Goal: Information Seeking & Learning: Learn about a topic

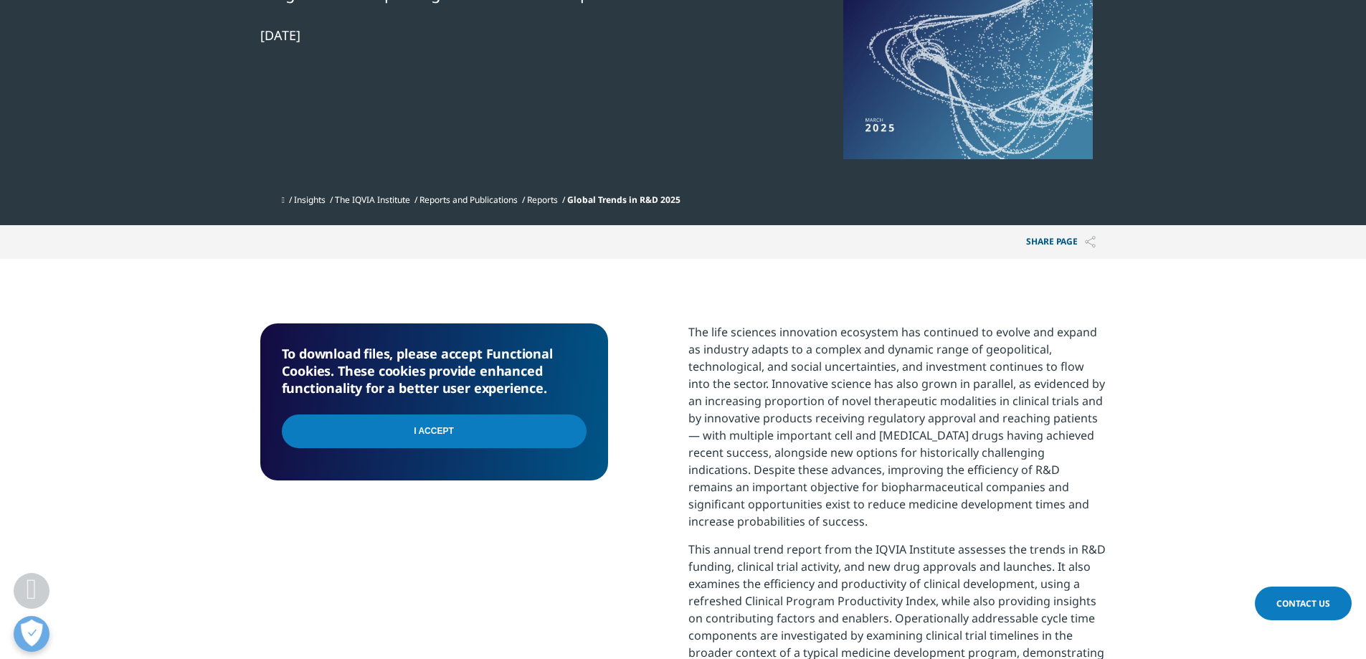
scroll to position [430, 0]
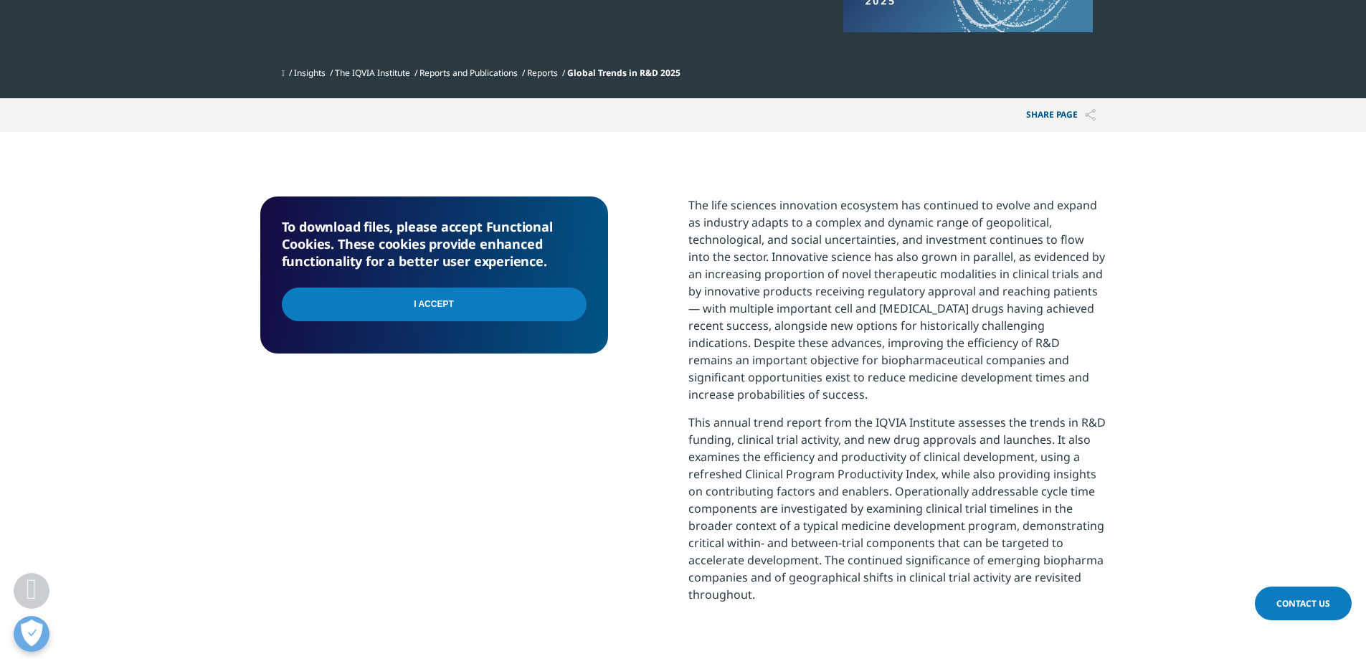
click at [524, 314] on input "I Accept" at bounding box center [434, 305] width 305 height 34
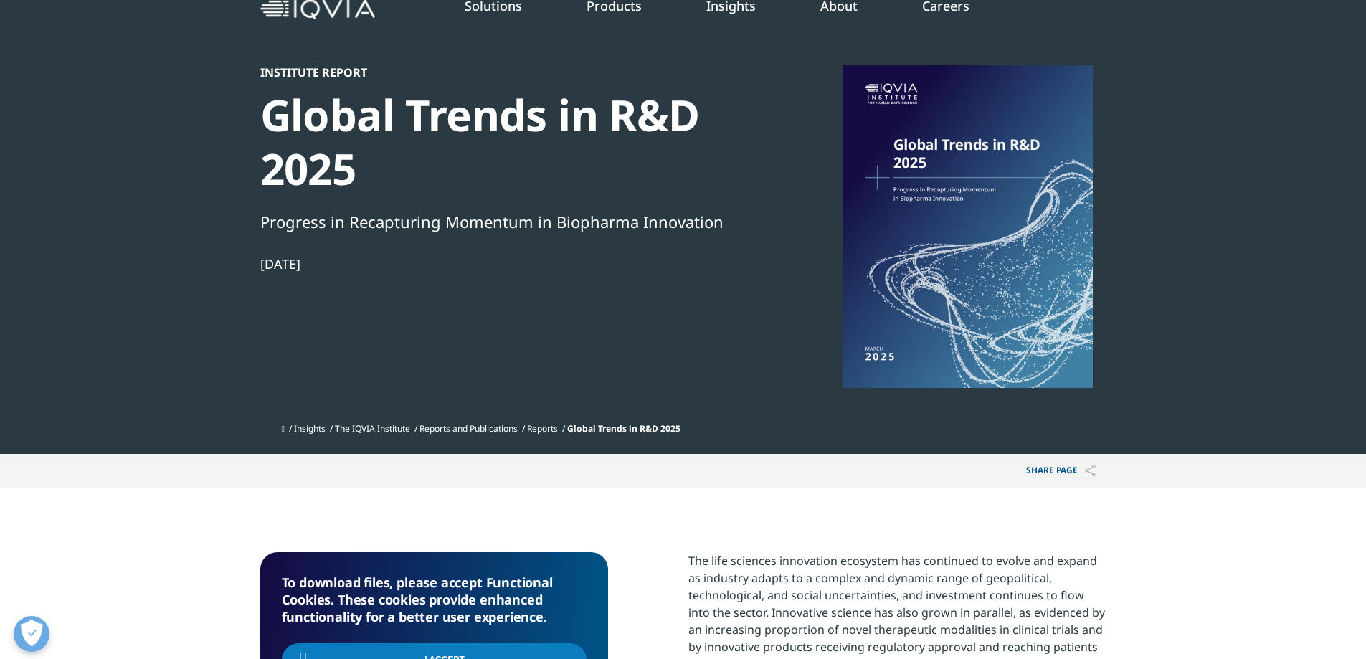
scroll to position [72, 0]
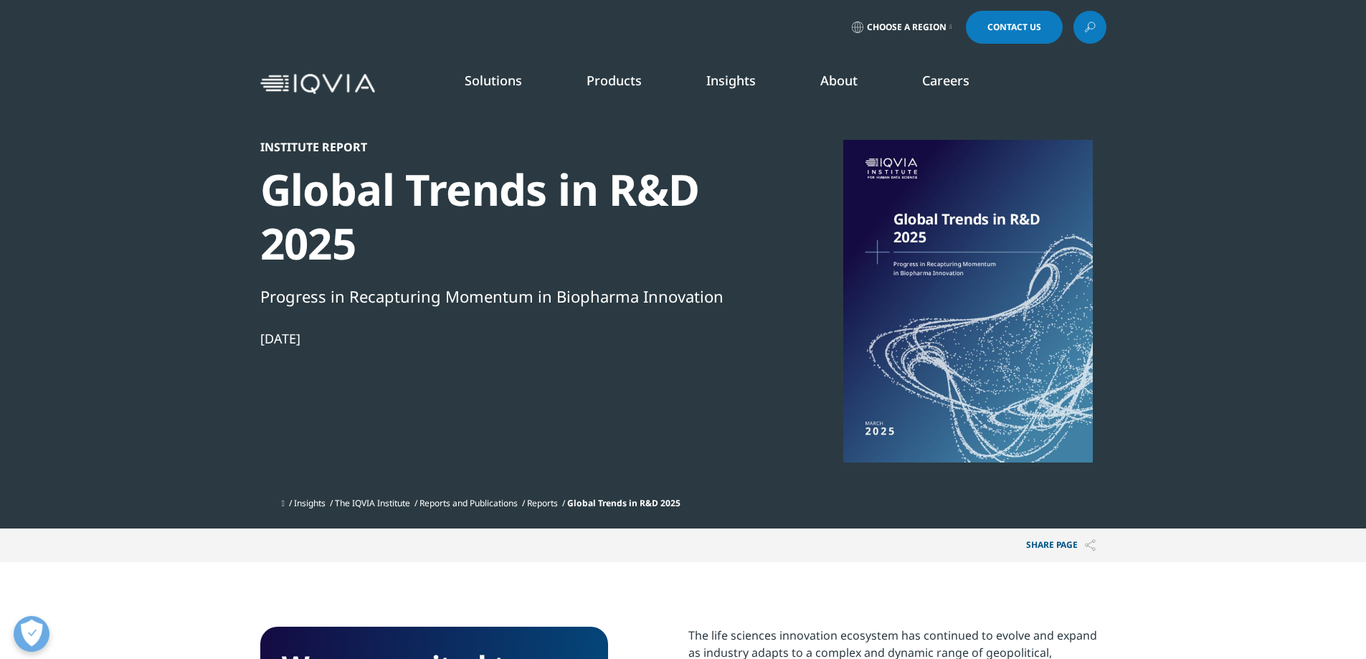
click at [718, 85] on link "Insights" at bounding box center [730, 80] width 49 height 17
click at [900, 32] on span "Choose a Region" at bounding box center [907, 27] width 80 height 11
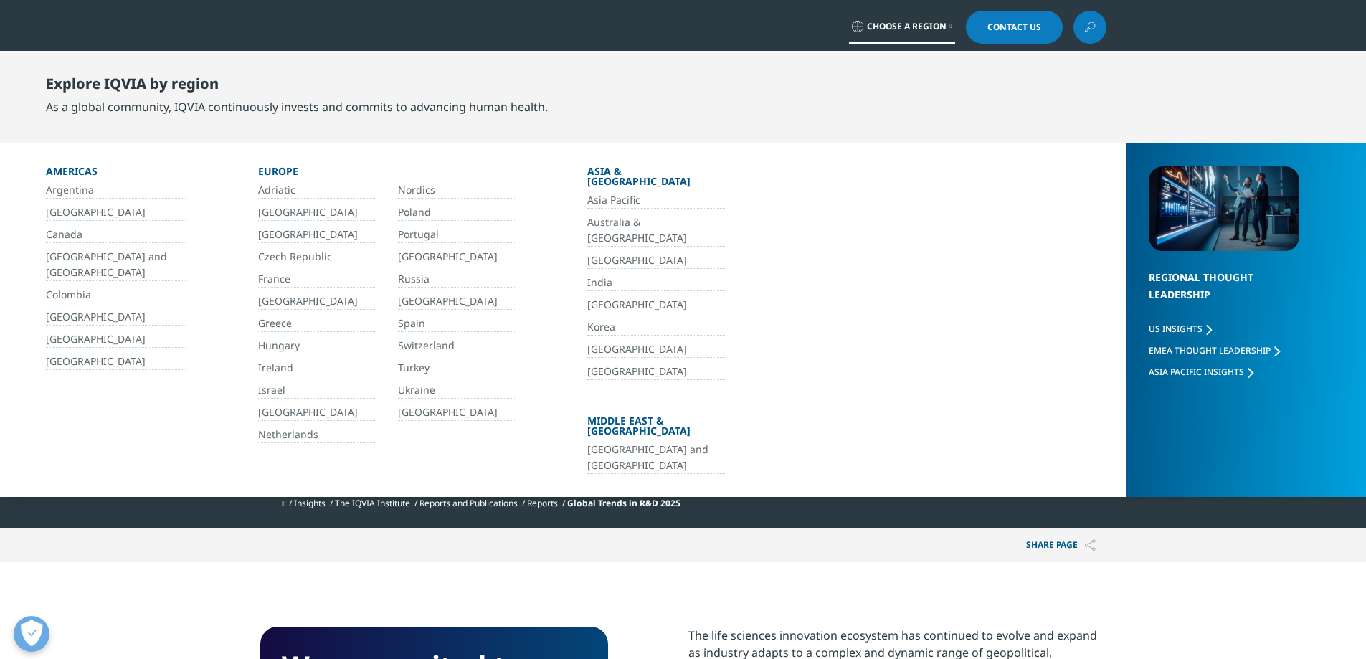
click at [606, 319] on link "Korea" at bounding box center [656, 327] width 138 height 16
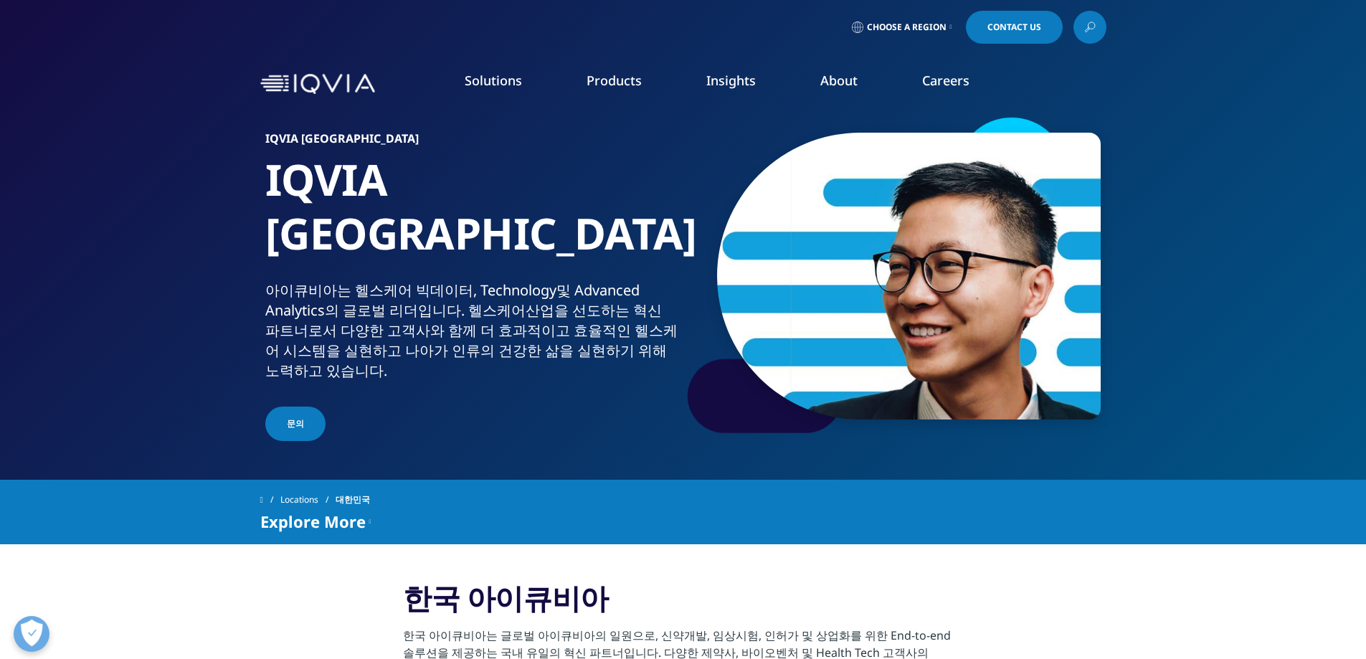
click at [725, 76] on link "Insights" at bounding box center [730, 80] width 49 height 17
click at [161, 244] on link "DISCOVER INSIGHTS" at bounding box center [203, 245] width 284 height 12
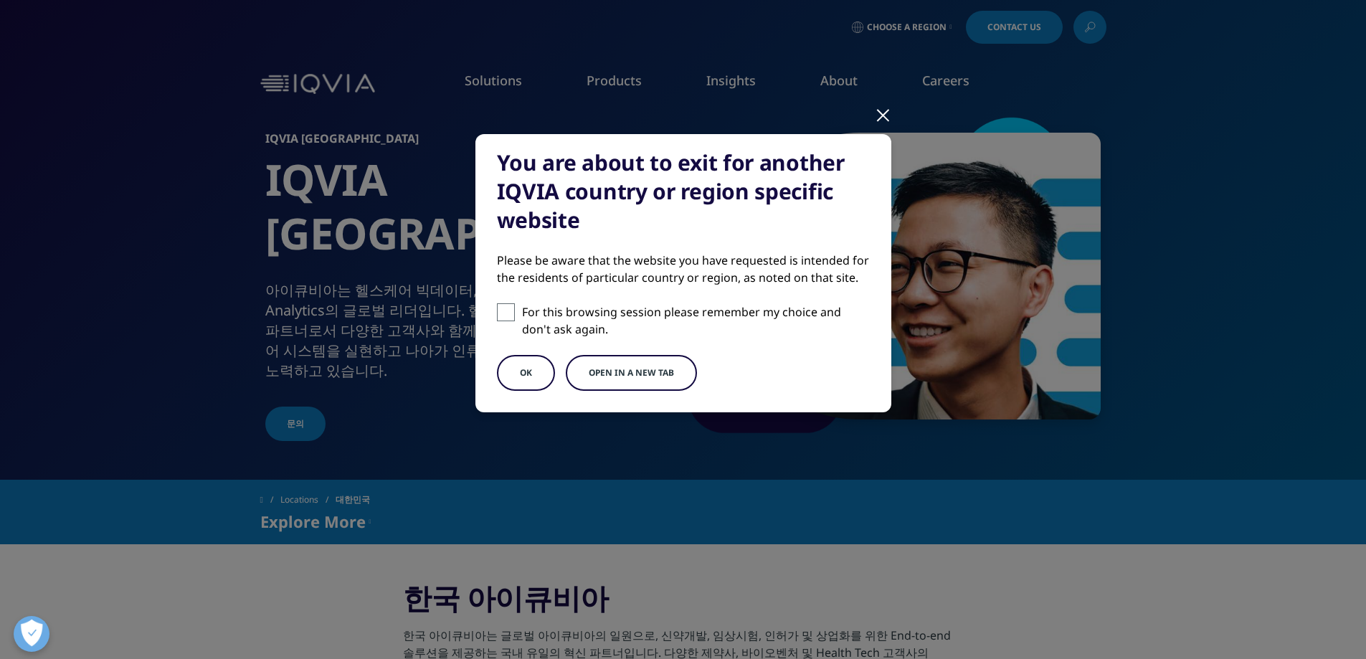
click at [536, 375] on button "OK" at bounding box center [526, 373] width 58 height 36
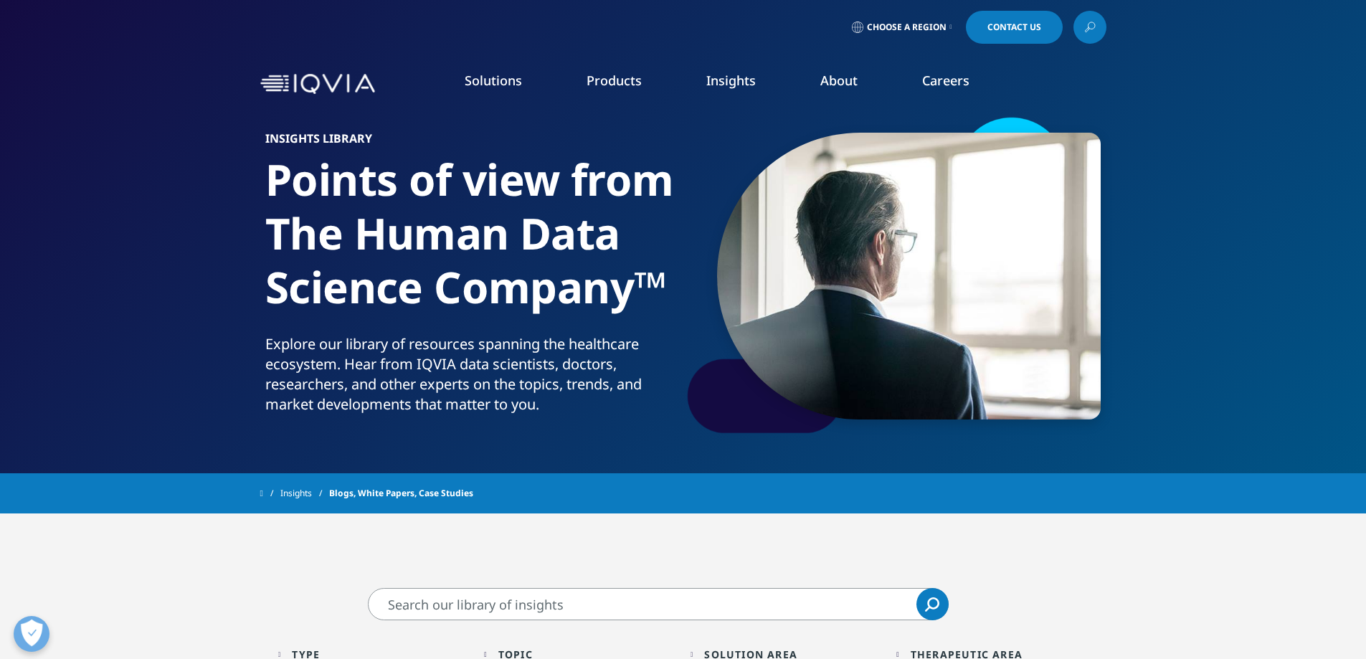
click at [317, 487] on link "Insights" at bounding box center [304, 493] width 49 height 26
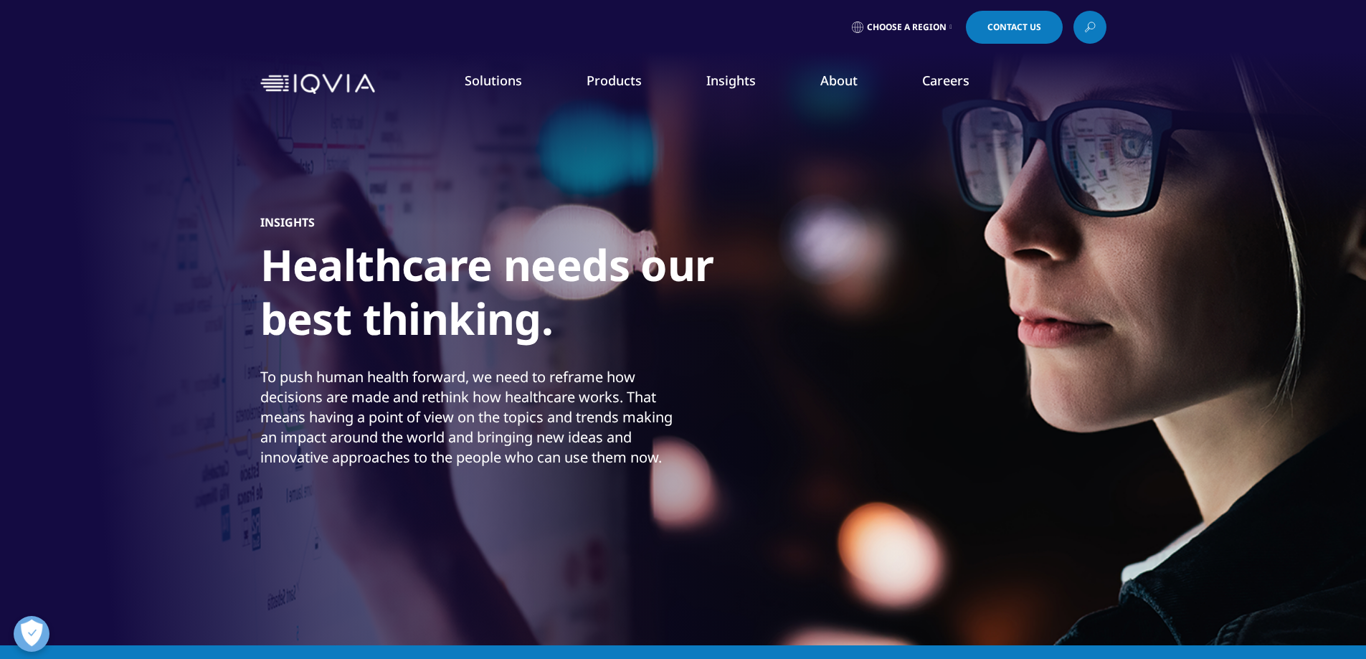
click at [363, 265] on link "SEE LATEST REPORTS" at bounding box center [487, 261] width 284 height 12
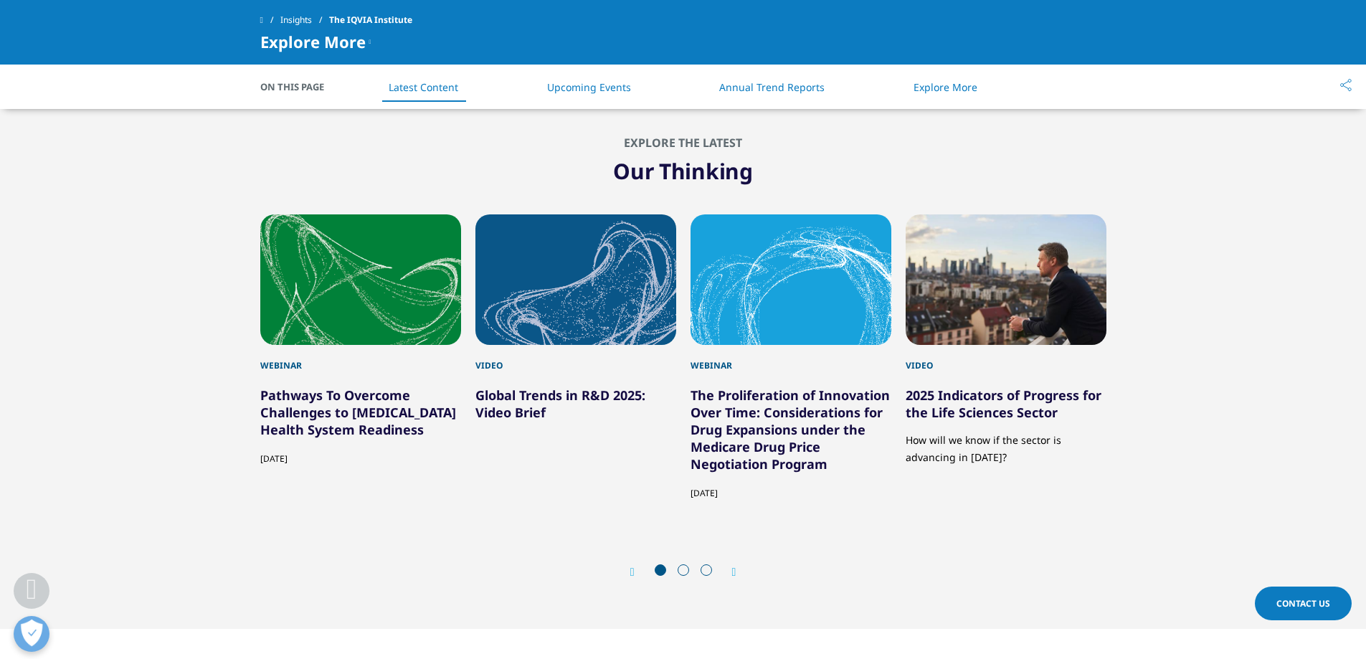
scroll to position [3657, 0]
